Goal: Task Accomplishment & Management: Manage account settings

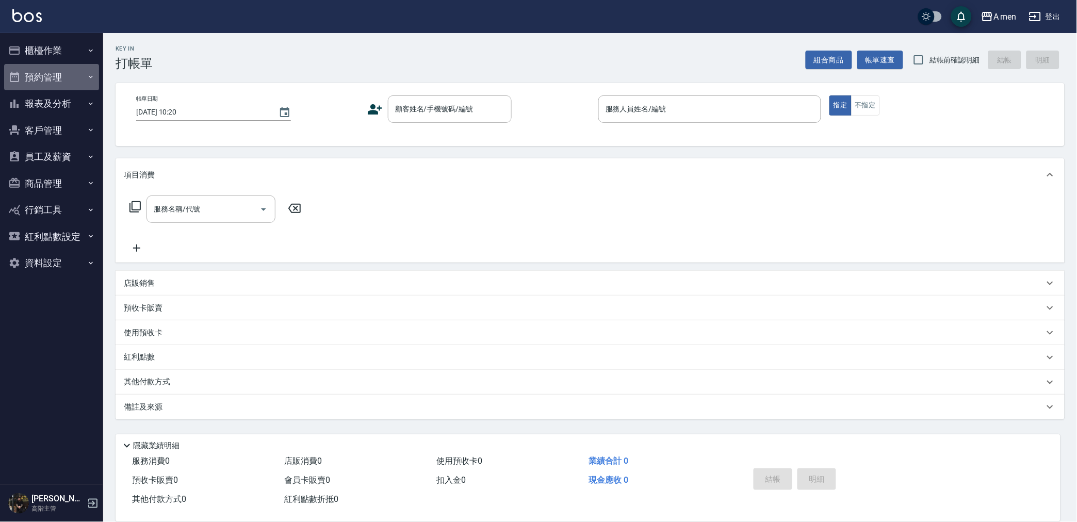
click at [84, 77] on button "預約管理" at bounding box center [51, 77] width 95 height 27
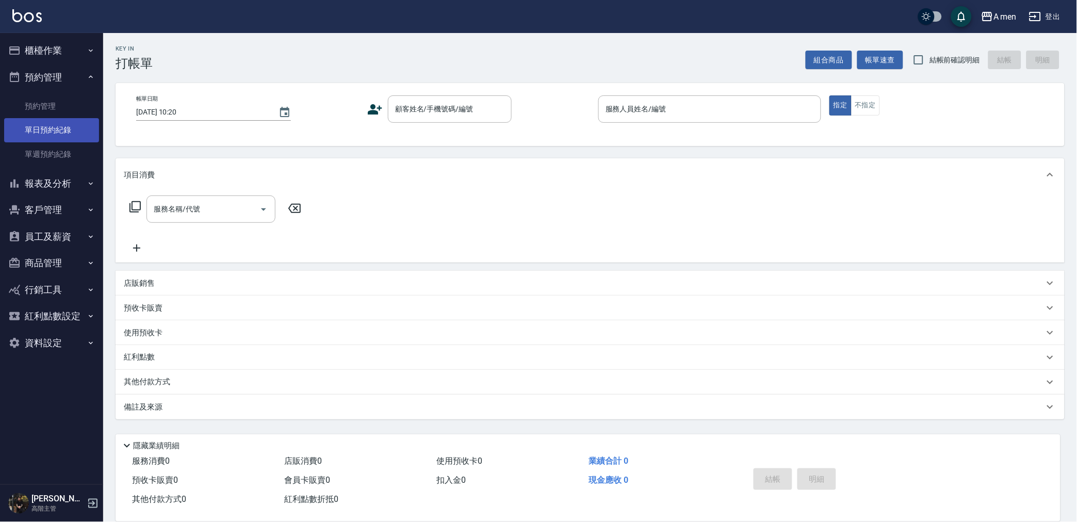
click at [86, 139] on link "單日預約紀錄" at bounding box center [51, 130] width 95 height 24
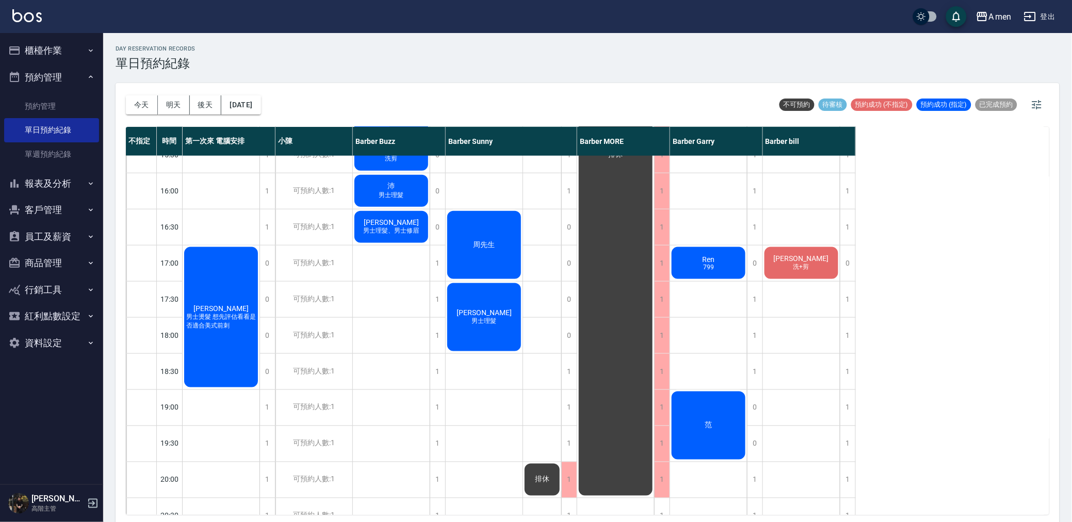
scroll to position [343, 0]
click at [405, 277] on div "大畢 男士燙髮 [PERSON_NAME] [PERSON_NAME]『搖擺』 [PERSON_NAME]『搖擺』 剪髮+韓式修容 [PERSON_NAME]…" at bounding box center [391, 263] width 77 height 902
click at [249, 279] on div "[PERSON_NAME] 男士燙髮 想先評估看看是否適合美式前刺" at bounding box center [221, 317] width 77 height 143
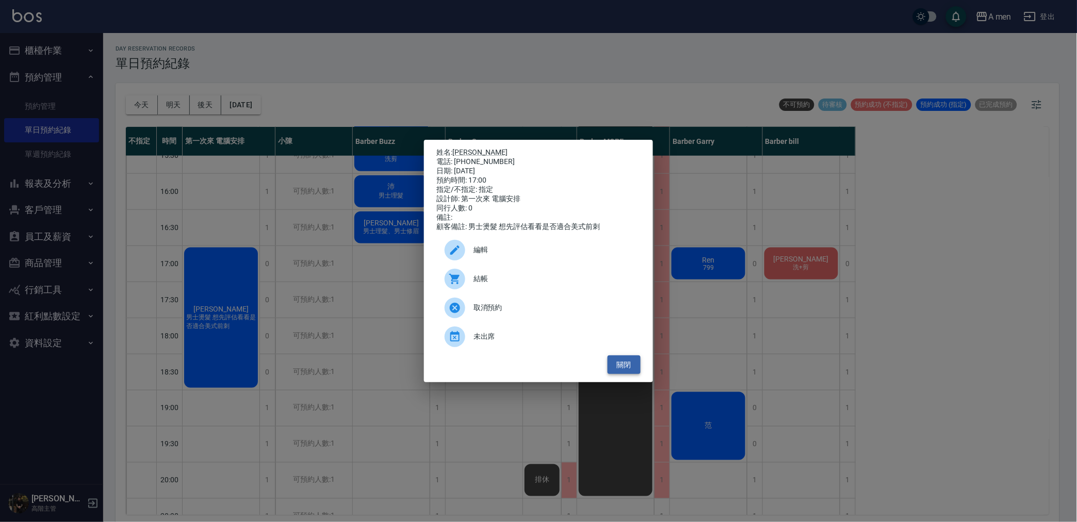
click at [632, 374] on button "關閉" at bounding box center [623, 364] width 33 height 19
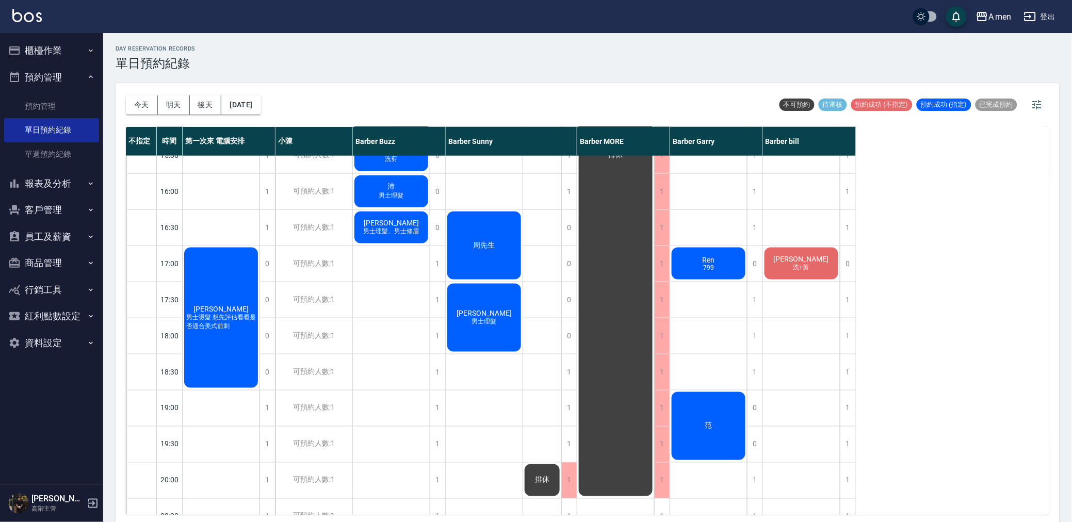
click at [255, 315] on span "男士燙髮 想先評估看看是否適合美式前刺" at bounding box center [221, 322] width 74 height 18
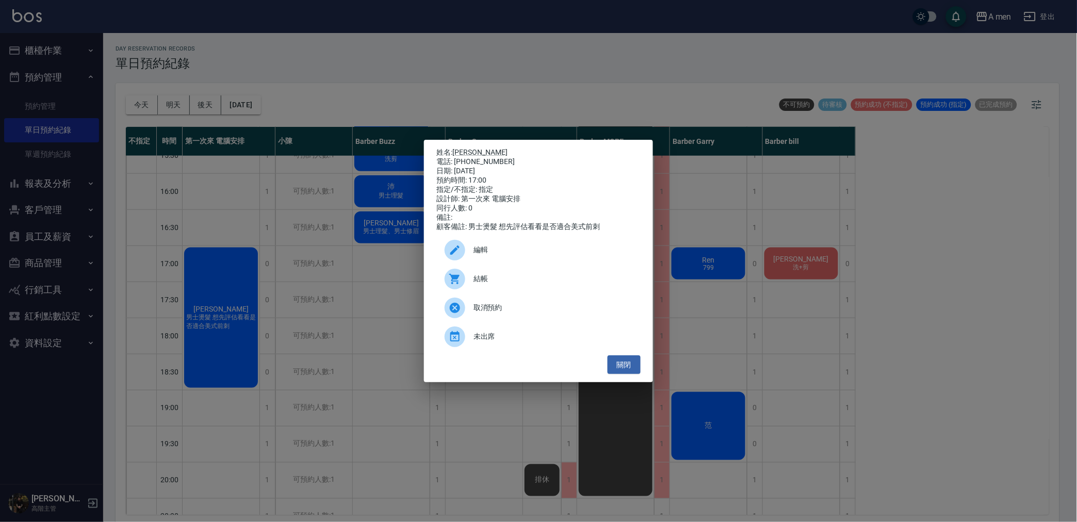
click at [600, 255] on span "編輯" at bounding box center [552, 249] width 159 height 11
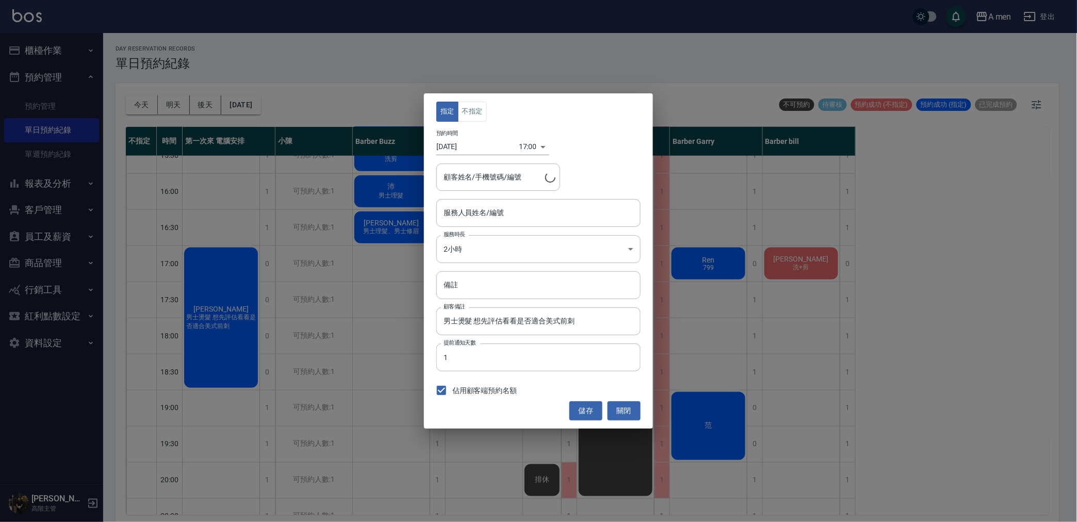
type input "第一次來 電腦安排-100"
type input "[PERSON_NAME]/0912229351"
click at [467, 109] on button "不指定" at bounding box center [472, 112] width 29 height 20
click at [529, 218] on input "第一次來 電腦安排-100" at bounding box center [530, 213] width 179 height 18
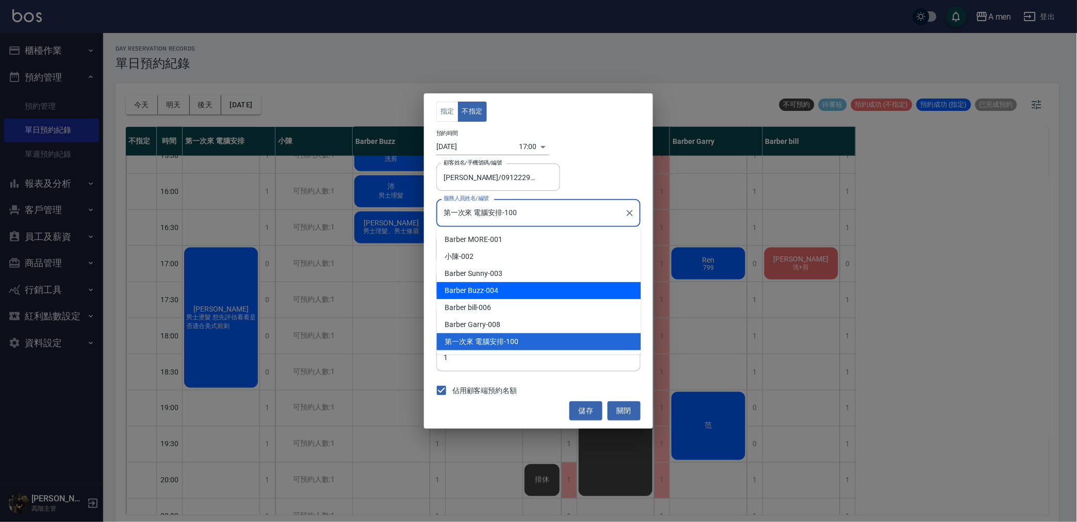
click at [535, 291] on div "Barber Buzz -004" at bounding box center [539, 290] width 204 height 17
type input "Barber Buzz-004"
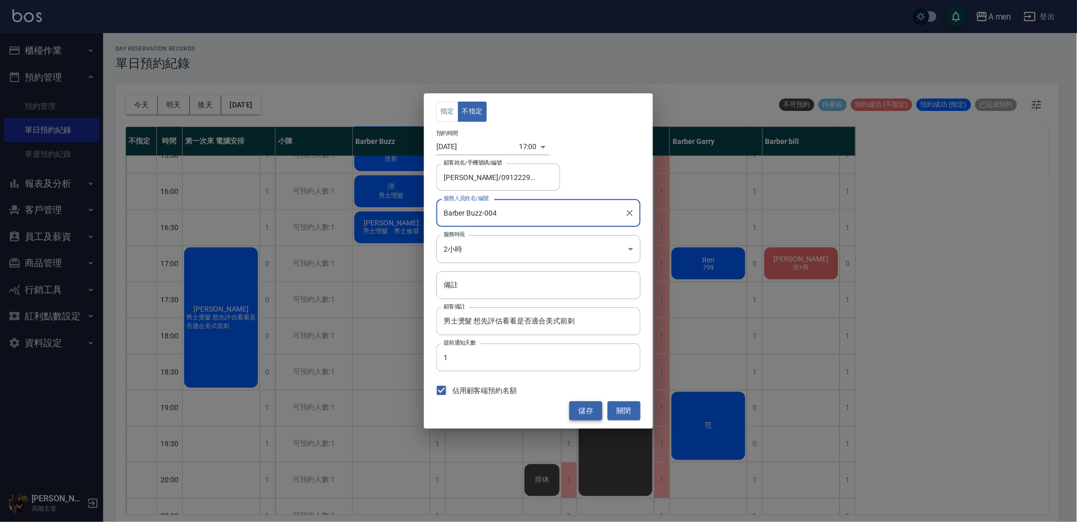
click at [584, 411] on button "儲存" at bounding box center [585, 410] width 33 height 19
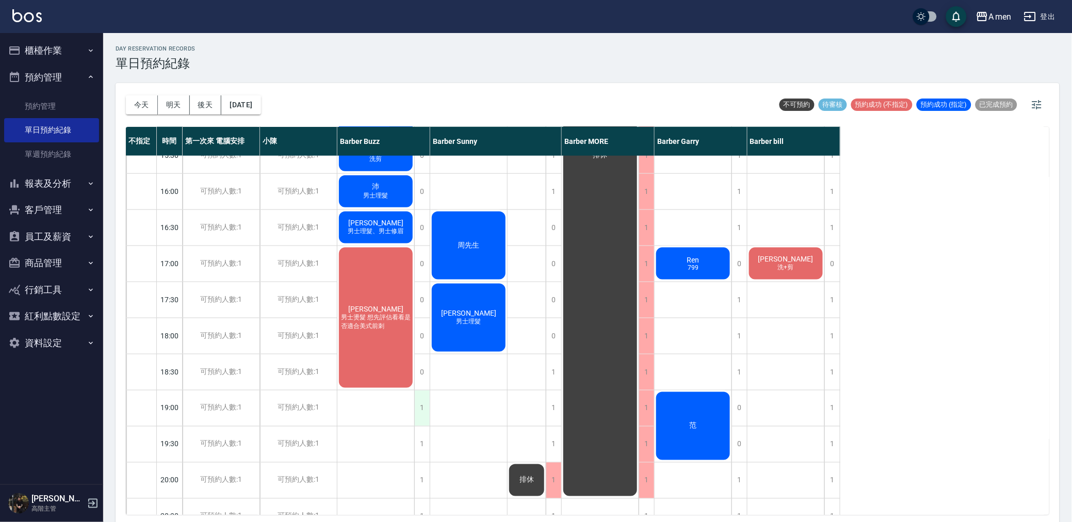
click at [424, 403] on div "1" at bounding box center [421, 408] width 15 height 36
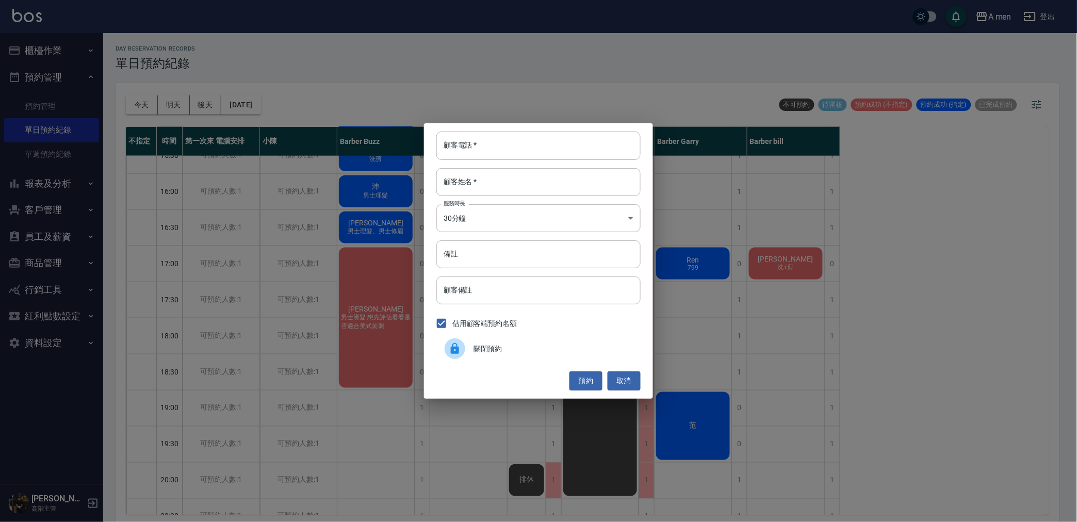
click at [501, 349] on span "關閉預約" at bounding box center [552, 348] width 159 height 11
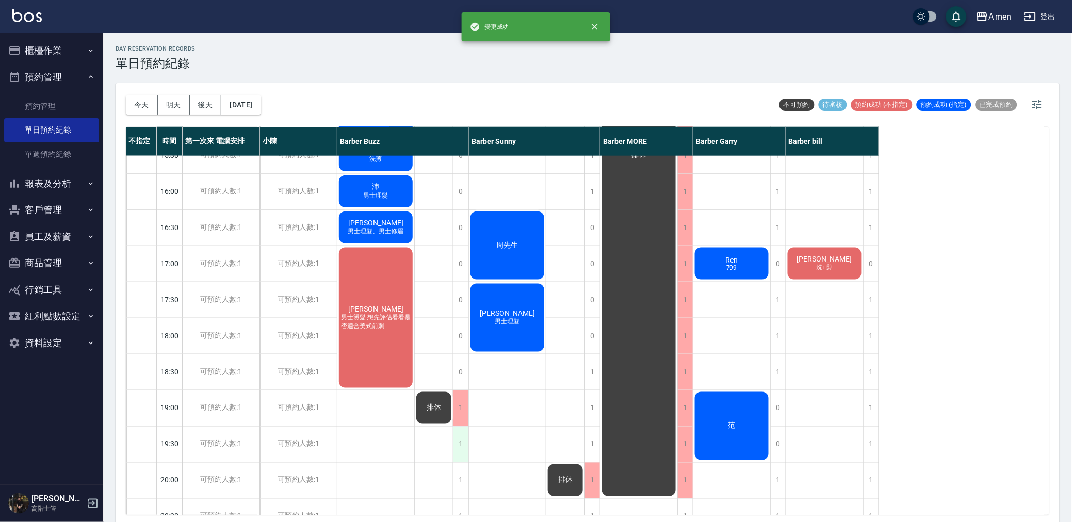
click at [458, 443] on div "1" at bounding box center [460, 444] width 15 height 36
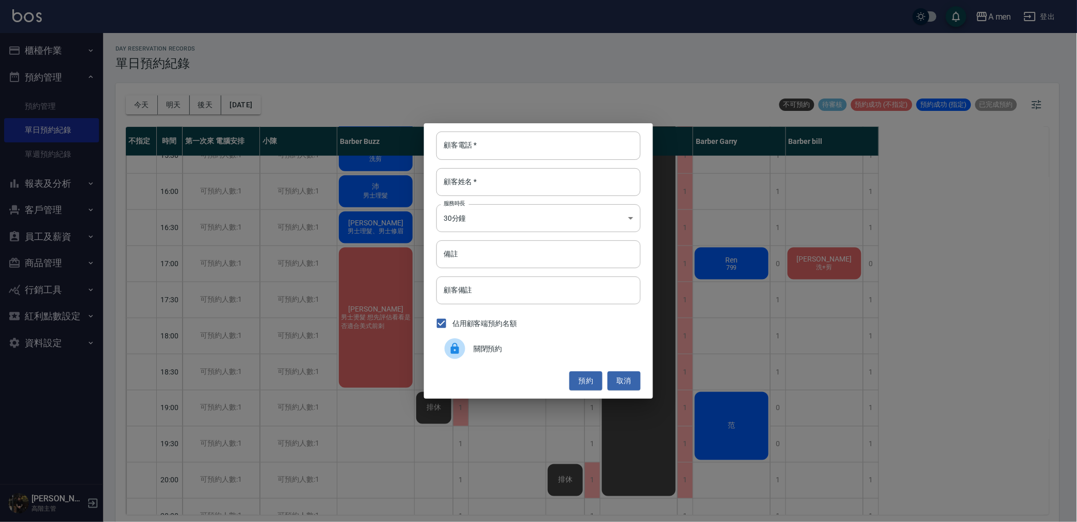
click at [514, 348] on span "關閉預約" at bounding box center [552, 348] width 159 height 11
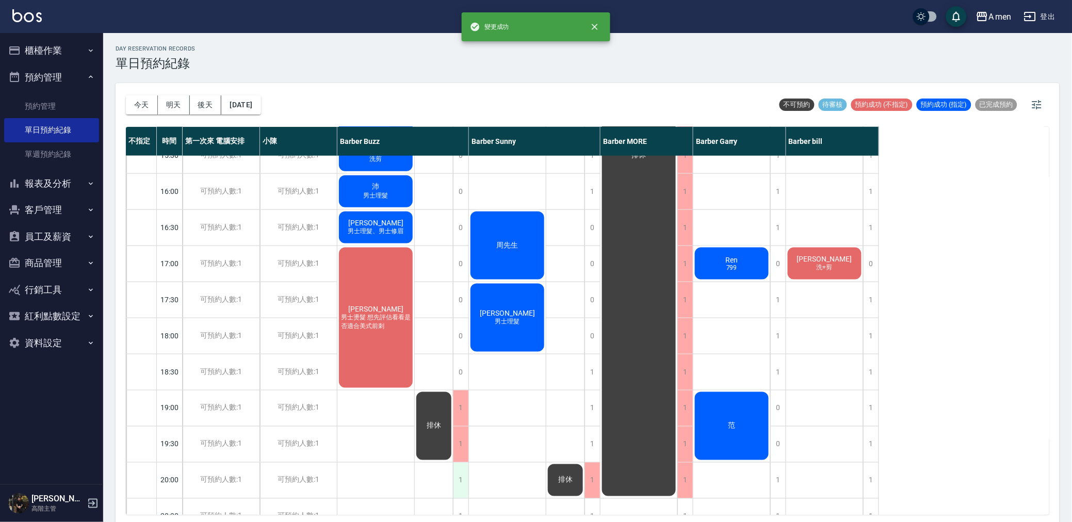
click at [464, 482] on div "1" at bounding box center [460, 481] width 15 height 36
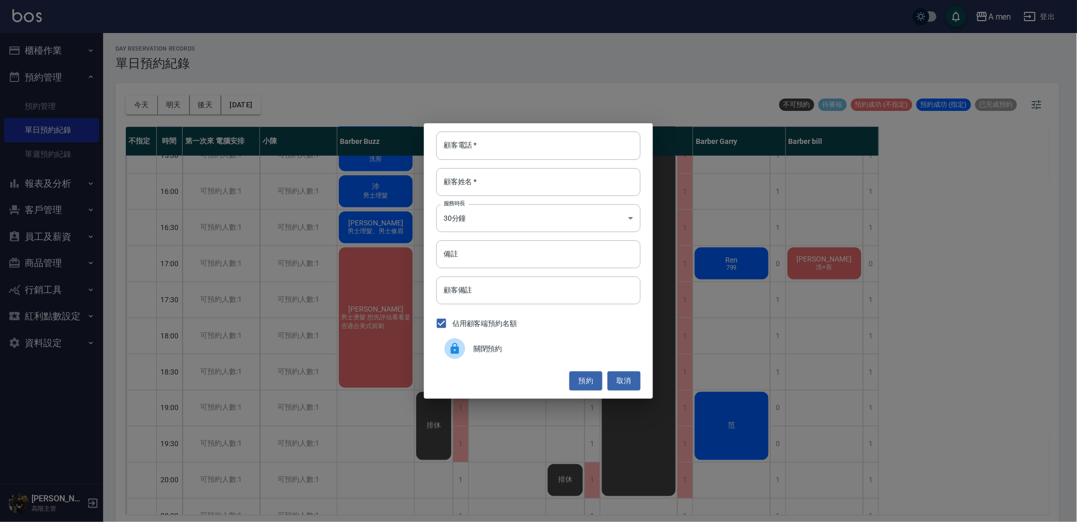
click at [547, 351] on span "關閉預約" at bounding box center [552, 348] width 159 height 11
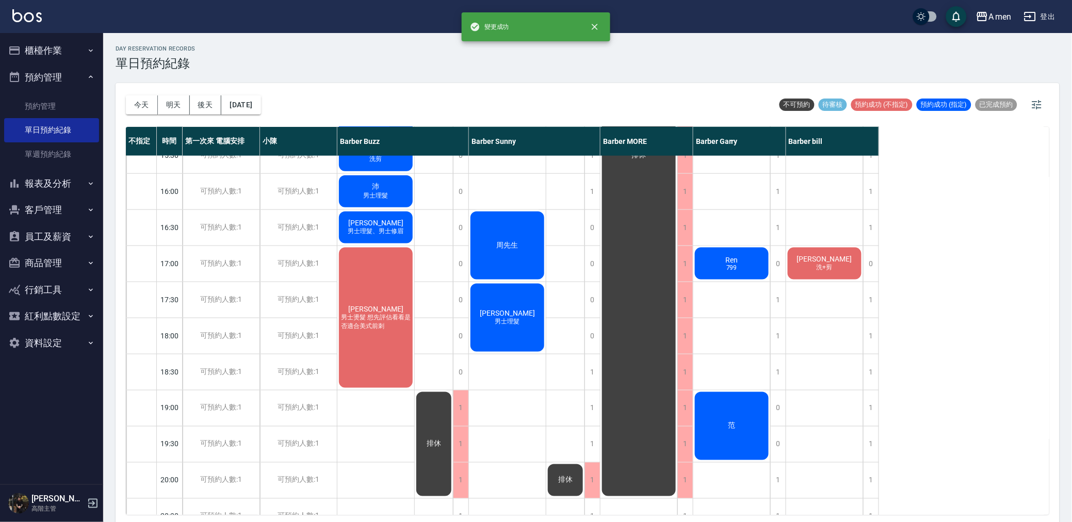
click at [520, 434] on div "[PERSON_NAME] 男士理髮 [PERSON_NAME] 男士理髮 Drake 洗+剪 周先生 [PERSON_NAME] 男士理髮" at bounding box center [507, 263] width 77 height 902
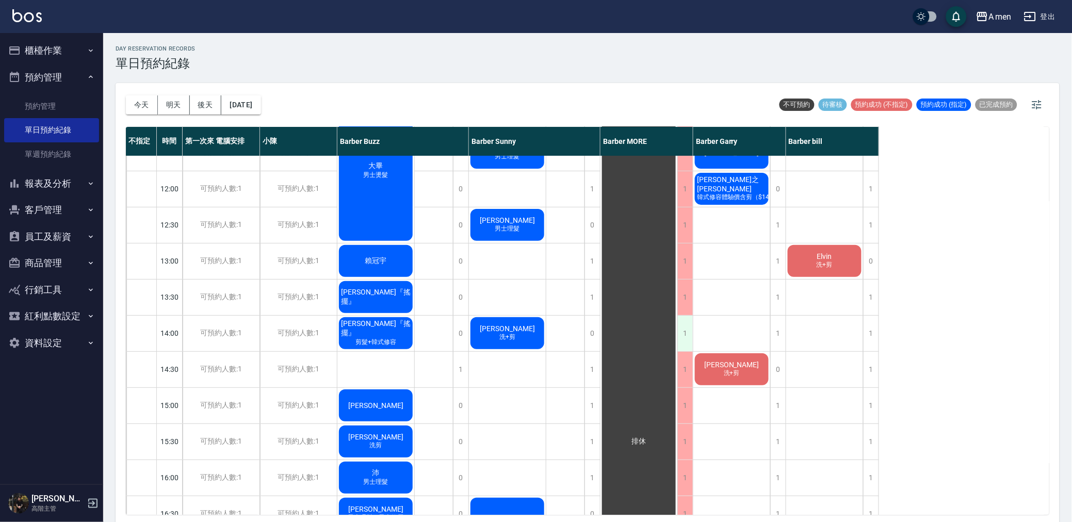
scroll to position [0, 0]
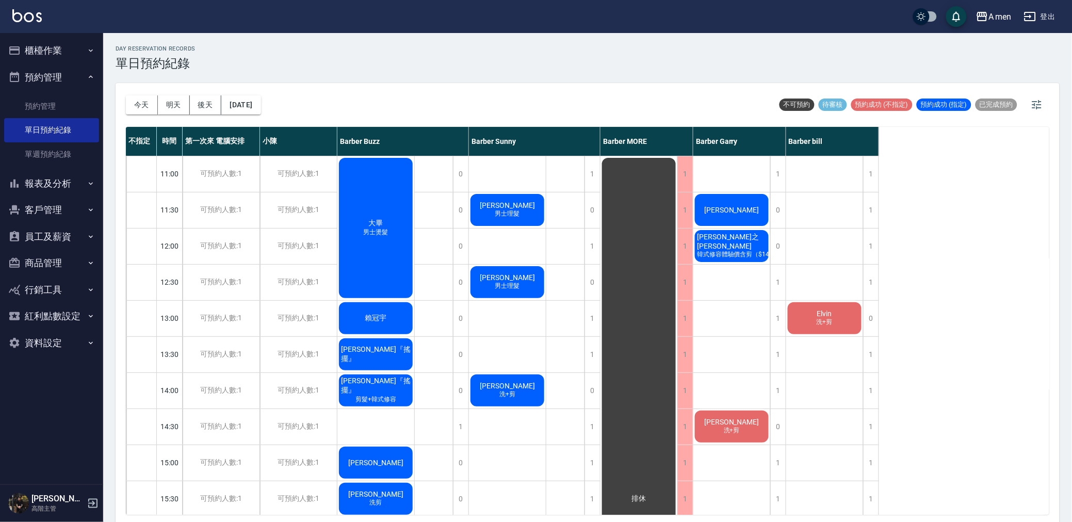
click at [730, 250] on span "韓式修容體驗價含剪（$1400）" at bounding box center [730, 254] width 90 height 9
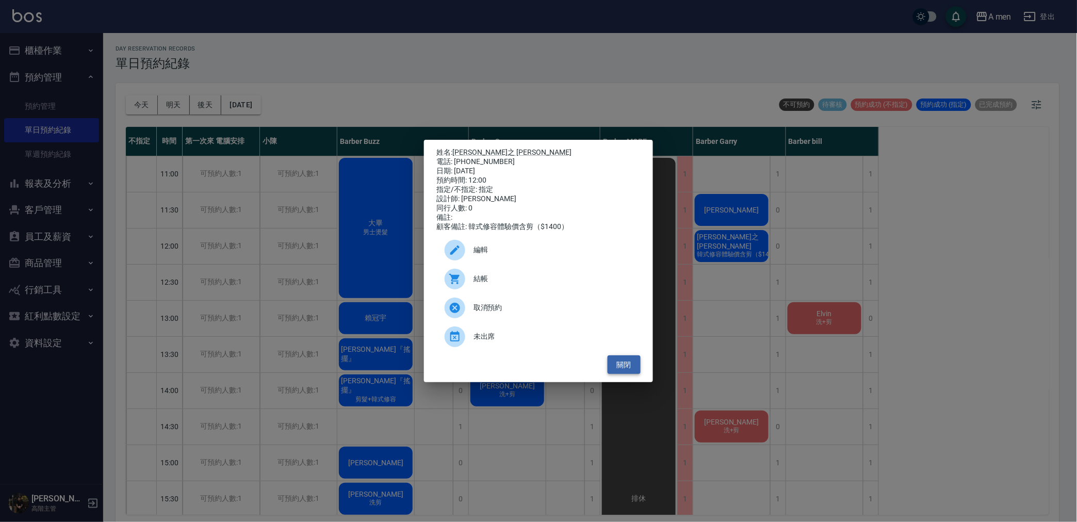
click at [633, 374] on button "關閉" at bounding box center [623, 364] width 33 height 19
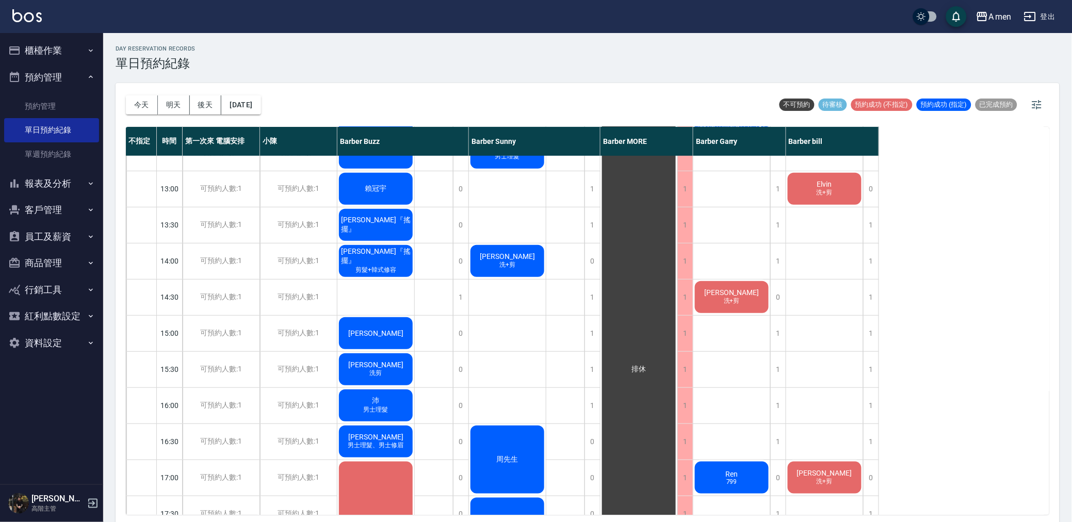
scroll to position [343, 0]
